Goal: Task Accomplishment & Management: Manage account settings

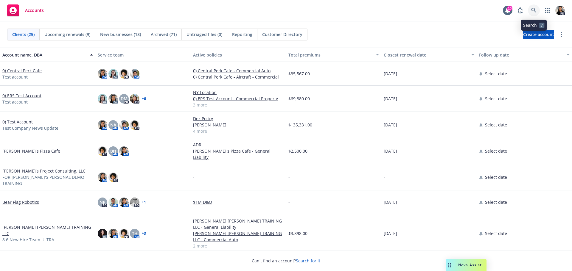
click at [531, 9] on link at bounding box center [534, 10] width 12 height 12
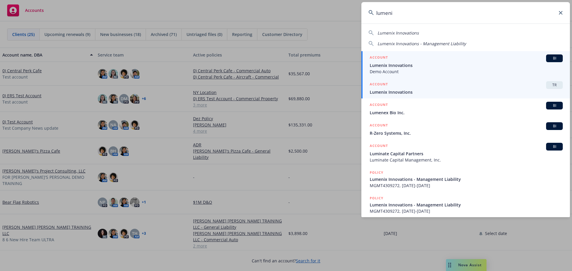
type input "lumeni"
click at [516, 91] on span "Lumenix Innovations" at bounding box center [466, 92] width 193 height 6
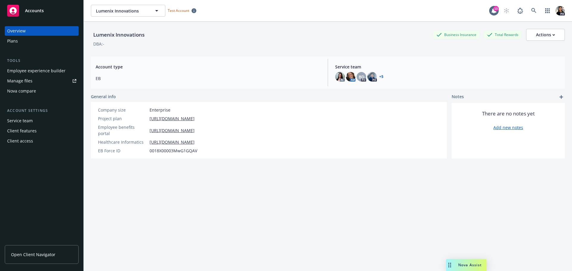
click at [34, 78] on link "Manage files" at bounding box center [42, 81] width 74 height 10
click at [414, 237] on div "Lumenix Innovations Business Insurance Total Rewards Actions DBA: - Account typ…" at bounding box center [328, 154] width 474 height 264
click at [385, 210] on div "Lumenix Innovations Business Insurance Total Rewards Actions DBA: - Account typ…" at bounding box center [328, 154] width 474 height 264
click at [360, 208] on div "Lumenix Innovations Business Insurance Total Rewards Actions DBA: - Account typ…" at bounding box center [328, 154] width 474 height 264
click at [30, 70] on div "Employee experience builder" at bounding box center [36, 71] width 58 height 10
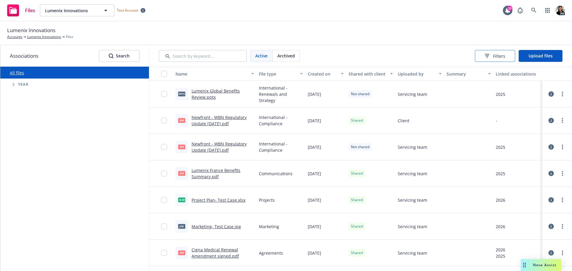
click at [497, 55] on span "Filters" at bounding box center [499, 56] width 12 height 6
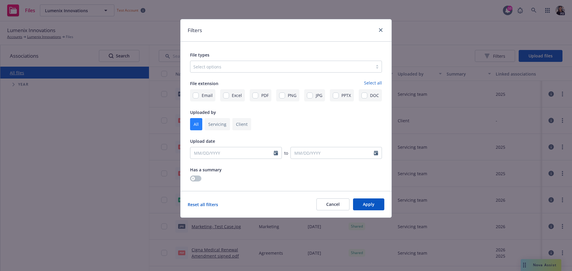
click at [360, 67] on div "Select options" at bounding box center [286, 67] width 192 height 12
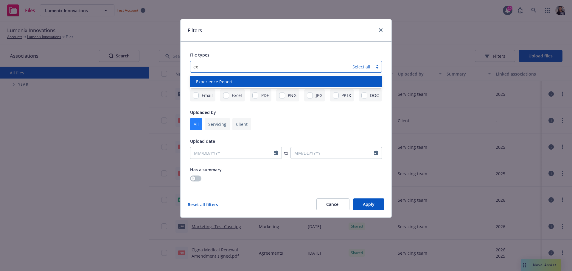
type input "ex"
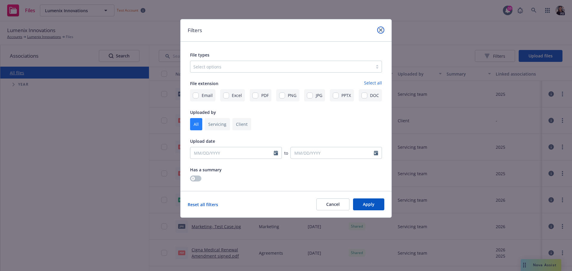
click at [382, 30] on icon "close" at bounding box center [381, 30] width 4 height 4
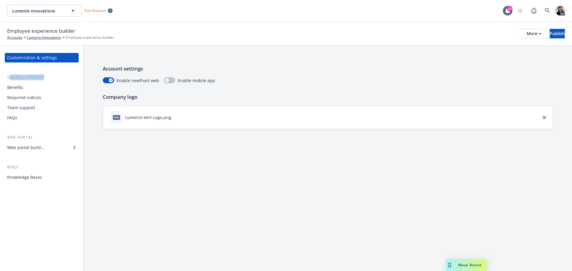
drag, startPoint x: 10, startPoint y: 78, endPoint x: 46, endPoint y: 77, distance: 35.5
click at [46, 77] on div "Shared content" at bounding box center [42, 78] width 74 height 6
click at [39, 77] on div "Shared content" at bounding box center [42, 78] width 74 height 6
drag, startPoint x: 38, startPoint y: 138, endPoint x: 5, endPoint y: 138, distance: 32.5
click at [5, 138] on div "Web portal" at bounding box center [42, 138] width 74 height 6
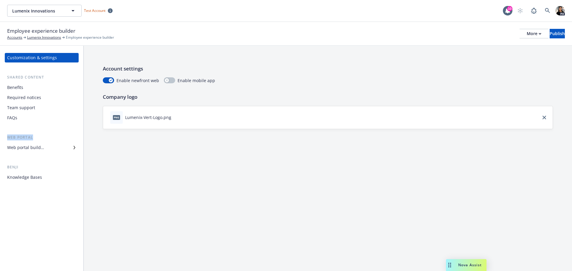
click at [18, 151] on div "Web portal builder" at bounding box center [25, 148] width 37 height 10
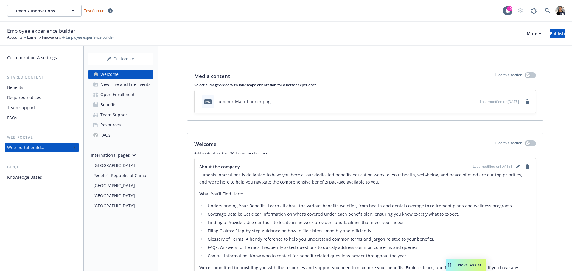
click at [134, 156] on icon at bounding box center [134, 155] width 3 height 1
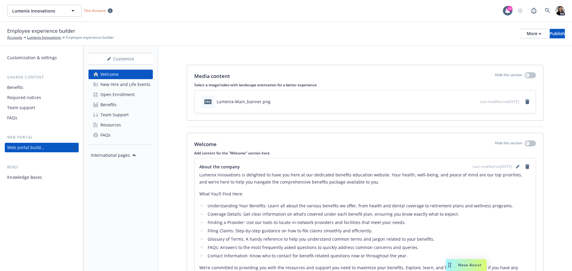
click at [113, 105] on div "Benefits" at bounding box center [108, 105] width 16 height 10
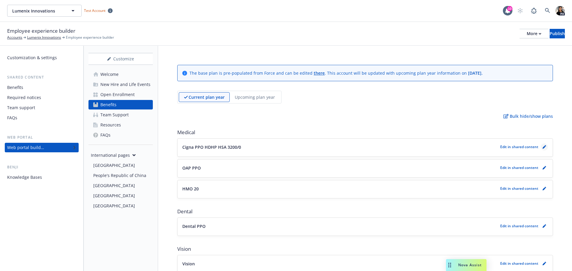
click at [541, 147] on link "pencil" at bounding box center [544, 147] width 7 height 7
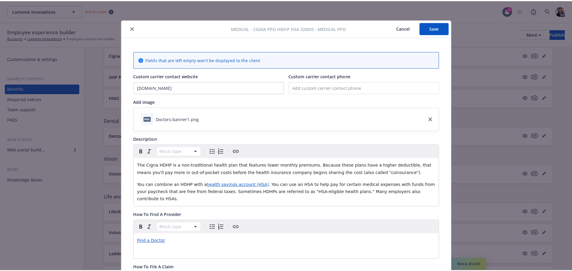
scroll to position [18, 0]
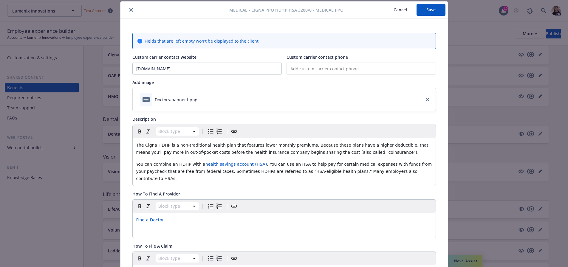
click at [400, 7] on button "Cancel" at bounding box center [400, 10] width 32 height 12
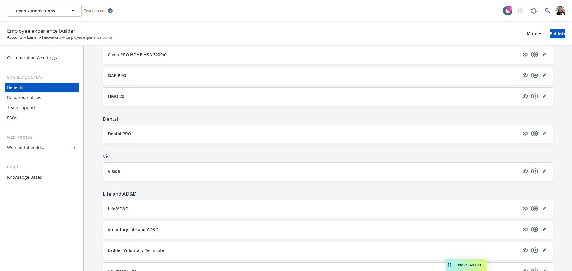
click at [28, 146] on div "Web portal builder" at bounding box center [25, 148] width 37 height 10
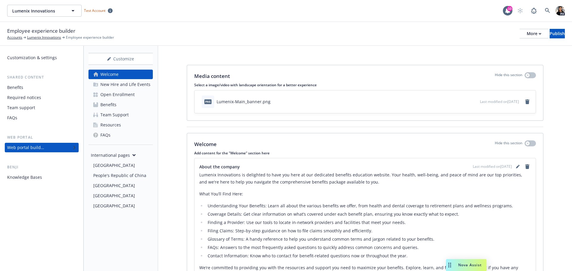
click at [117, 116] on div "Team Support" at bounding box center [114, 115] width 28 height 10
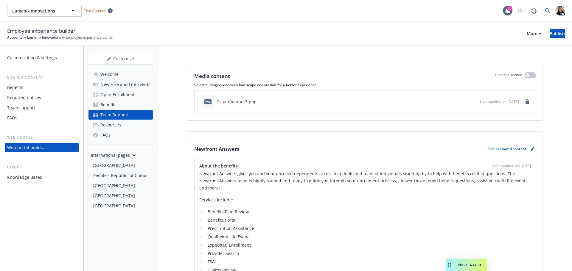
click at [124, 96] on div "Open Enrollment" at bounding box center [117, 95] width 34 height 10
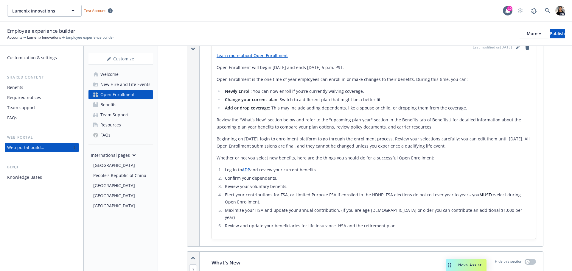
scroll to position [30, 0]
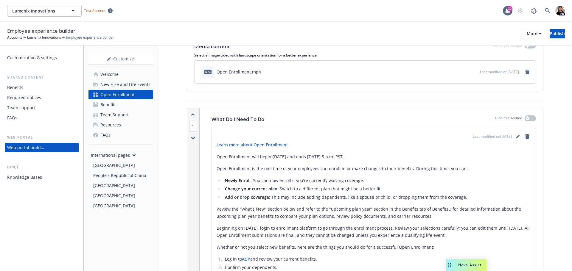
click at [134, 155] on icon at bounding box center [134, 155] width 3 height 1
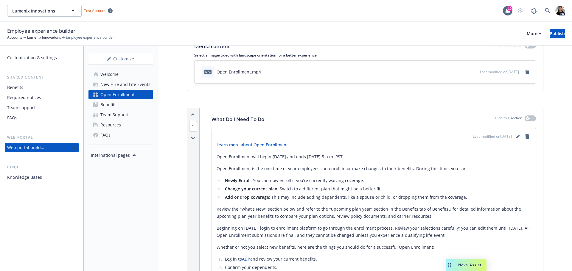
click at [132, 157] on div "International pages" at bounding box center [113, 155] width 45 height 6
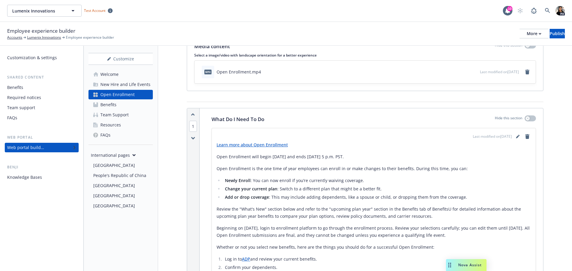
click at [132, 156] on icon at bounding box center [134, 155] width 4 height 3
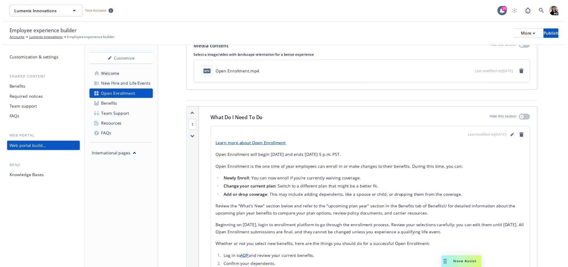
scroll to position [0, 0]
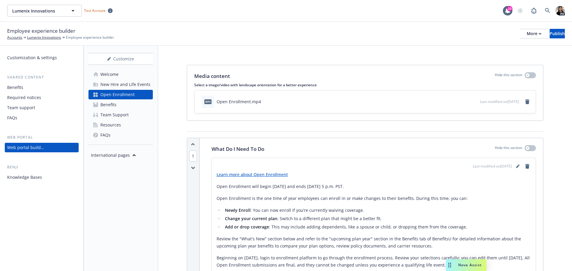
click at [21, 148] on div "Web portal builder" at bounding box center [25, 148] width 37 height 10
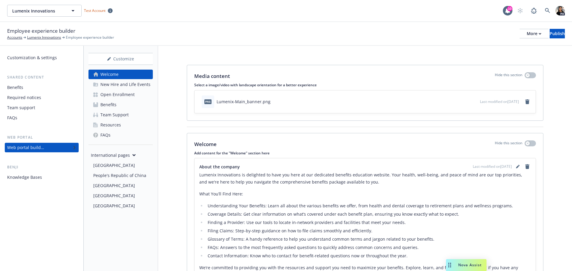
click at [133, 156] on icon at bounding box center [134, 155] width 3 height 1
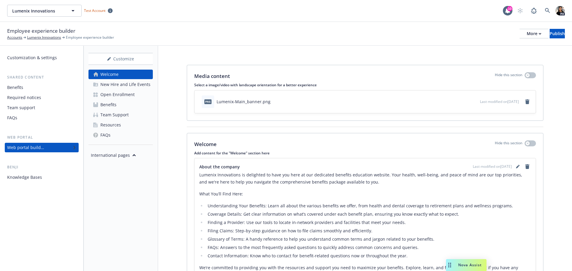
drag, startPoint x: 32, startPoint y: 87, endPoint x: 46, endPoint y: 85, distance: 13.9
click at [32, 87] on div "Benefits" at bounding box center [41, 88] width 69 height 10
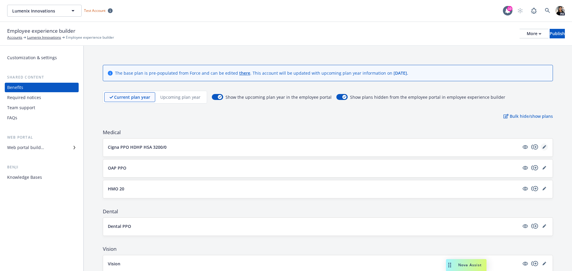
click at [543, 148] on icon "editPencil" at bounding box center [544, 147] width 3 height 3
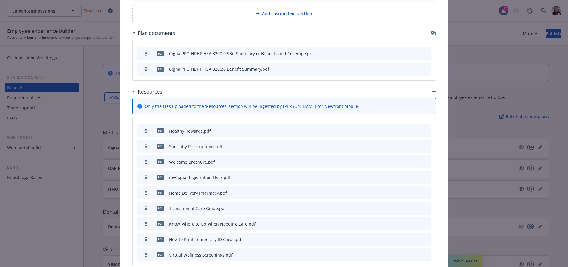
scroll to position [1308, 0]
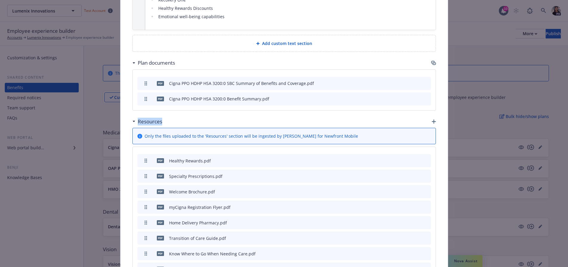
drag, startPoint x: 159, startPoint y: 93, endPoint x: 133, endPoint y: 94, distance: 26.8
click at [132, 115] on div "Resources" at bounding box center [283, 121] width 303 height 13
click at [431, 60] on icon "button" at bounding box center [433, 62] width 5 height 5
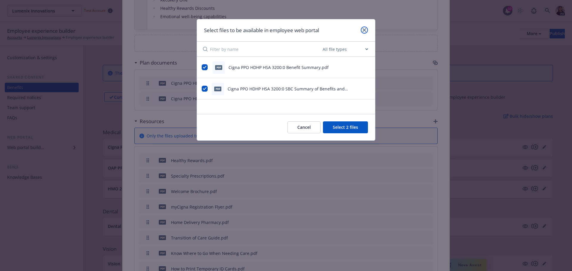
click at [363, 30] on icon "close" at bounding box center [365, 30] width 4 height 4
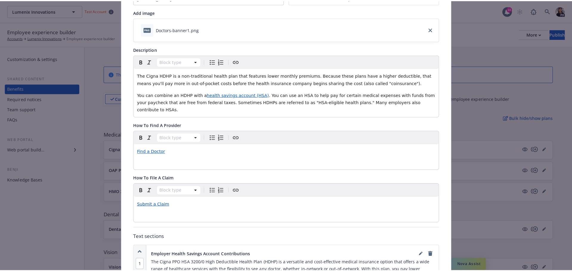
scroll to position [0, 0]
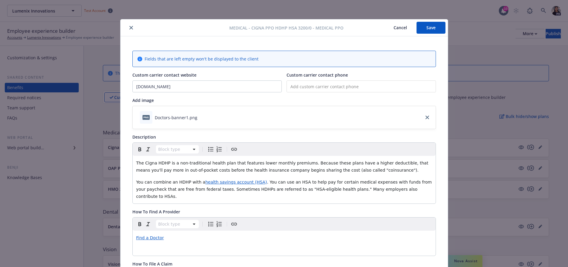
click at [131, 27] on button "close" at bounding box center [131, 27] width 7 height 7
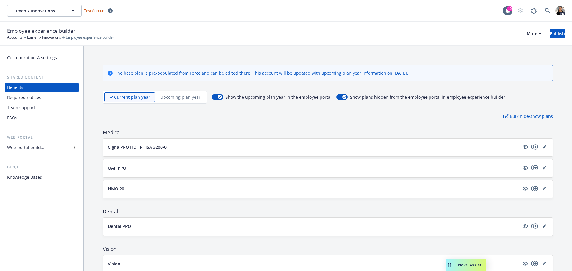
click at [276, 10] on div "Lumenix Innovations Lumenix Innovations Test Account" at bounding box center [255, 11] width 496 height 12
drag, startPoint x: 236, startPoint y: 125, endPoint x: 322, endPoint y: 16, distance: 138.5
